Goal: Task Accomplishment & Management: Complete application form

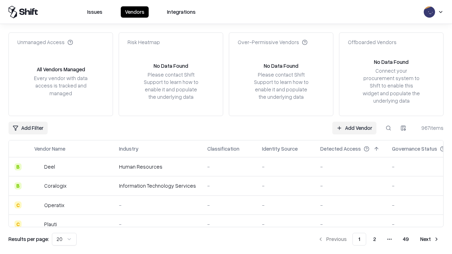
click at [354, 128] on link "Add Vendor" at bounding box center [354, 128] width 44 height 13
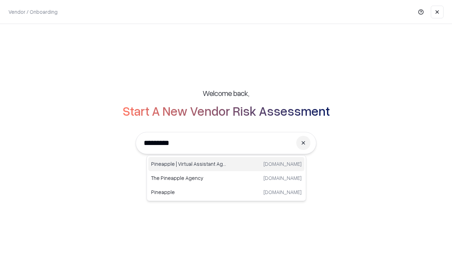
click at [226, 164] on div "Pineapple | Virtual Assistant Agency [DOMAIN_NAME]" at bounding box center [226, 164] width 156 height 14
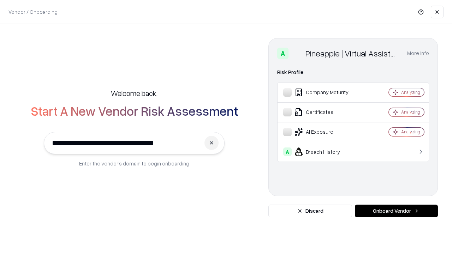
type input "**********"
click at [396, 211] on button "Onboard Vendor" at bounding box center [396, 211] width 83 height 13
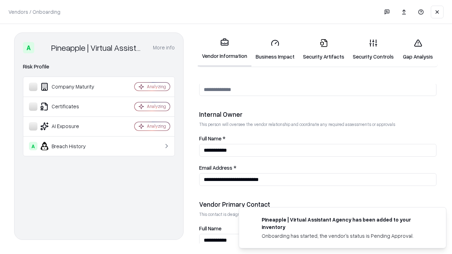
scroll to position [366, 0]
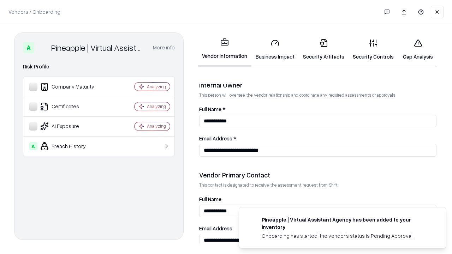
click at [275, 49] on link "Business Impact" at bounding box center [274, 49] width 47 height 33
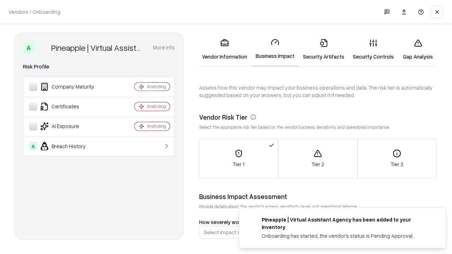
click at [417, 49] on link "Gap Analysis" at bounding box center [418, 49] width 40 height 33
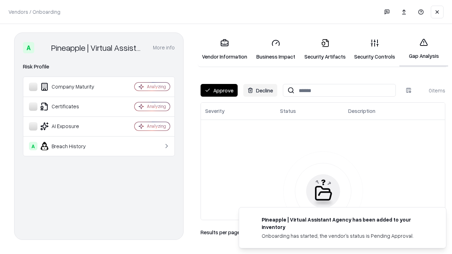
click at [219, 90] on button "Approve" at bounding box center [218, 90] width 37 height 13
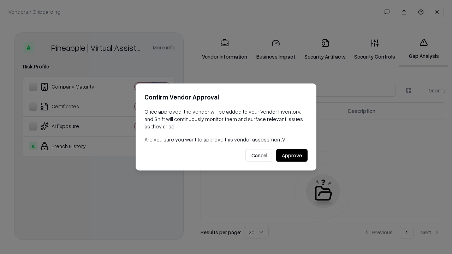
click at [291, 155] on button "Approve" at bounding box center [291, 155] width 31 height 13
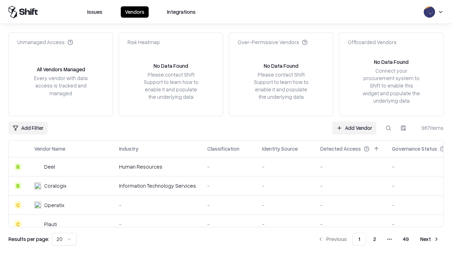
type input "**********"
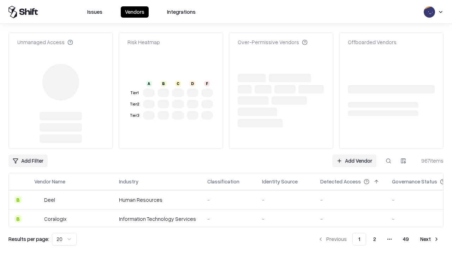
click at [354, 155] on link "Add Vendor" at bounding box center [354, 161] width 44 height 13
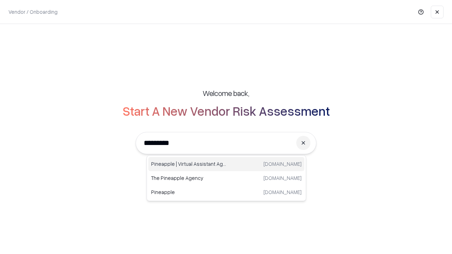
click at [226, 164] on div "Pineapple | Virtual Assistant Agency [DOMAIN_NAME]" at bounding box center [226, 164] width 156 height 14
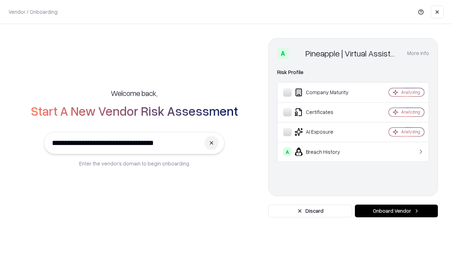
type input "**********"
click at [396, 211] on button "Onboard Vendor" at bounding box center [396, 211] width 83 height 13
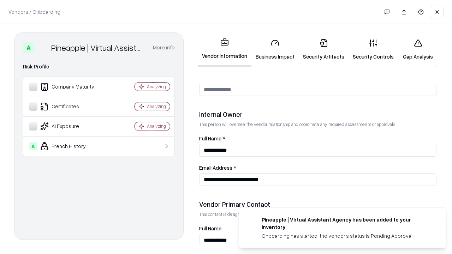
scroll to position [366, 0]
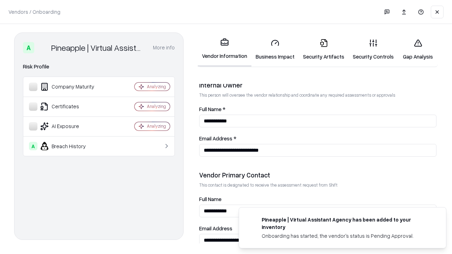
click at [417, 49] on link "Gap Analysis" at bounding box center [418, 49] width 40 height 33
